Goal: Task Accomplishment & Management: Manage account settings

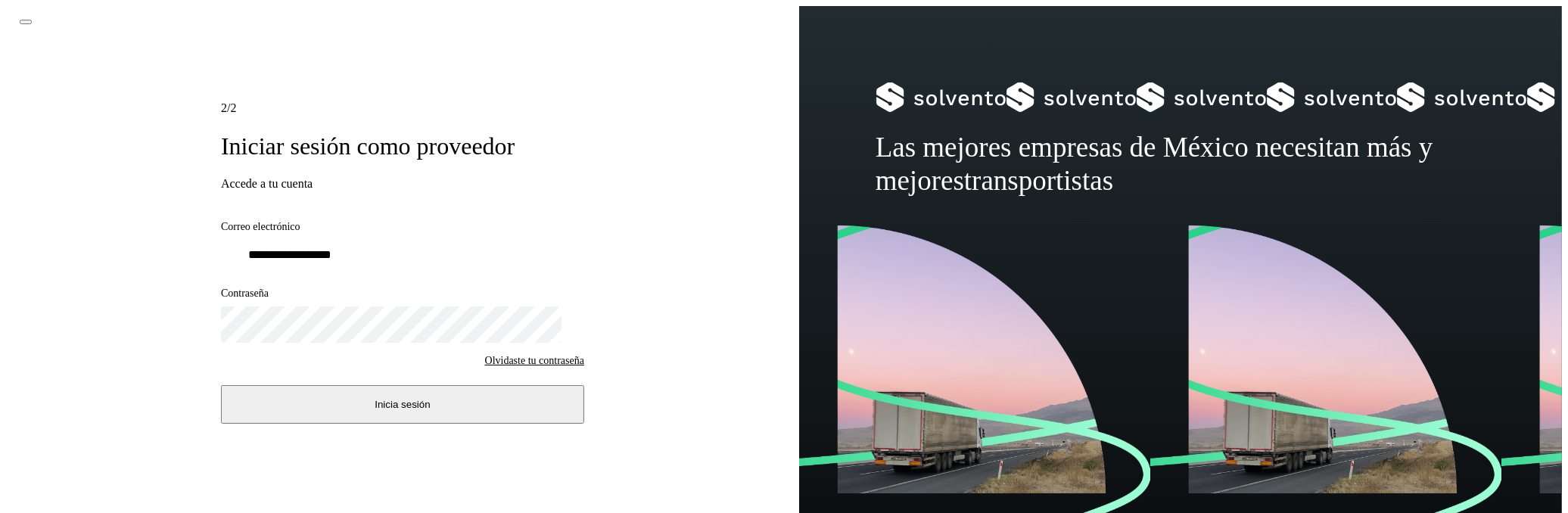
click at [374, 399] on span "Inicia sesión" at bounding box center [402, 405] width 56 height 11
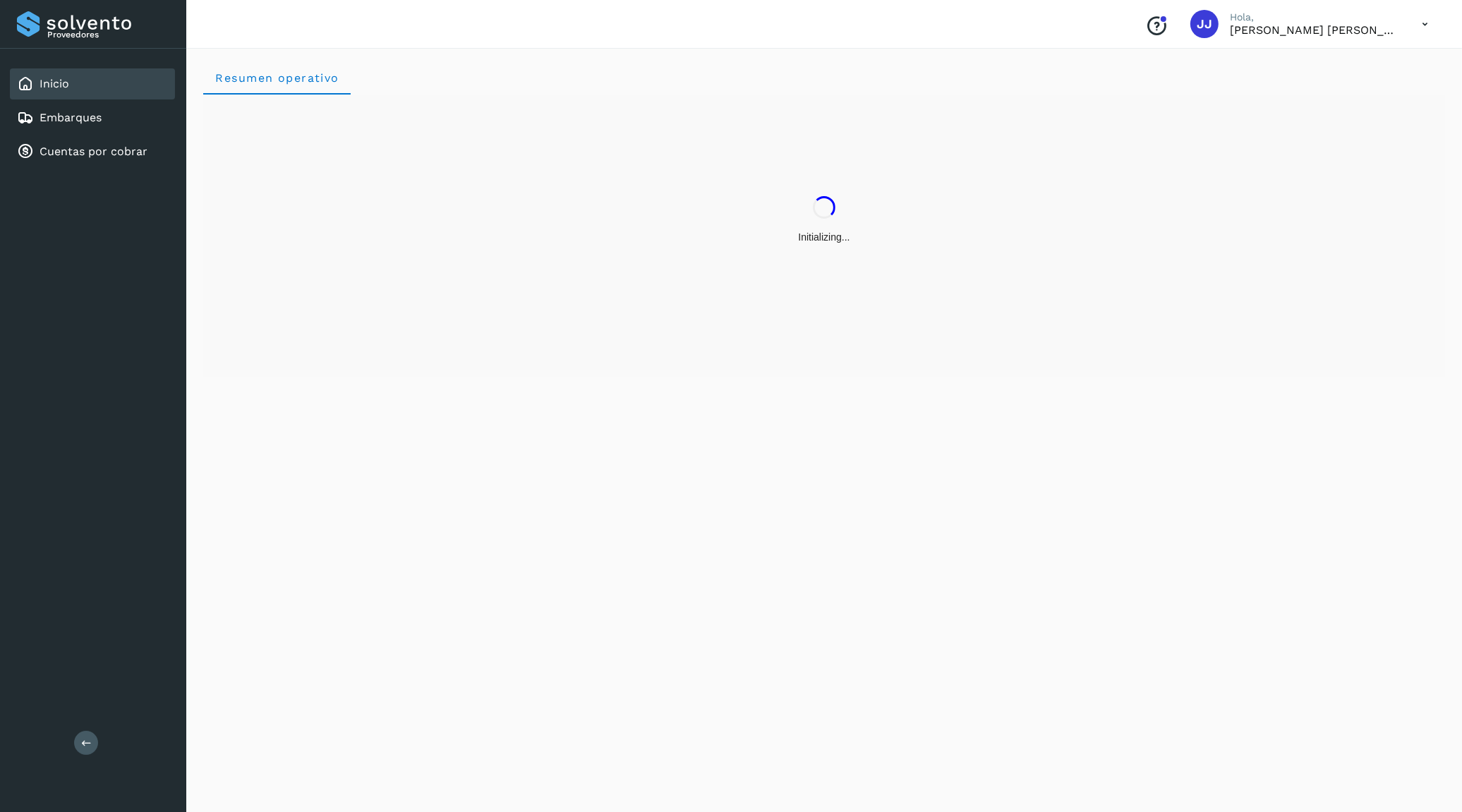
click at [1422, 24] on icon at bounding box center [1425, 24] width 29 height 29
click at [1372, 71] on div "Cerrar sesión" at bounding box center [1355, 63] width 168 height 27
